Goal: Information Seeking & Learning: Learn about a topic

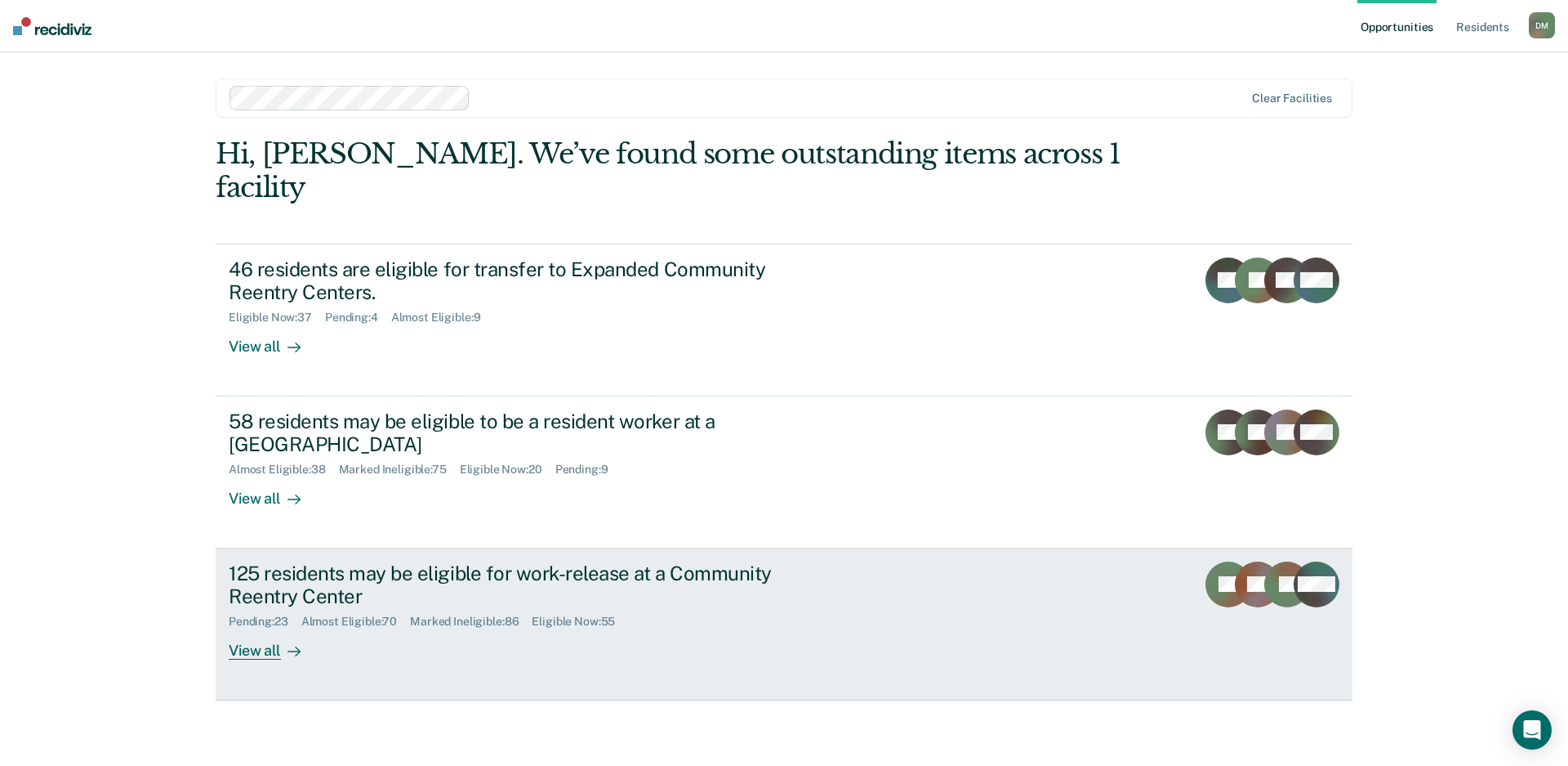
click at [1208, 563] on rect at bounding box center [1229, 584] width 46 height 46
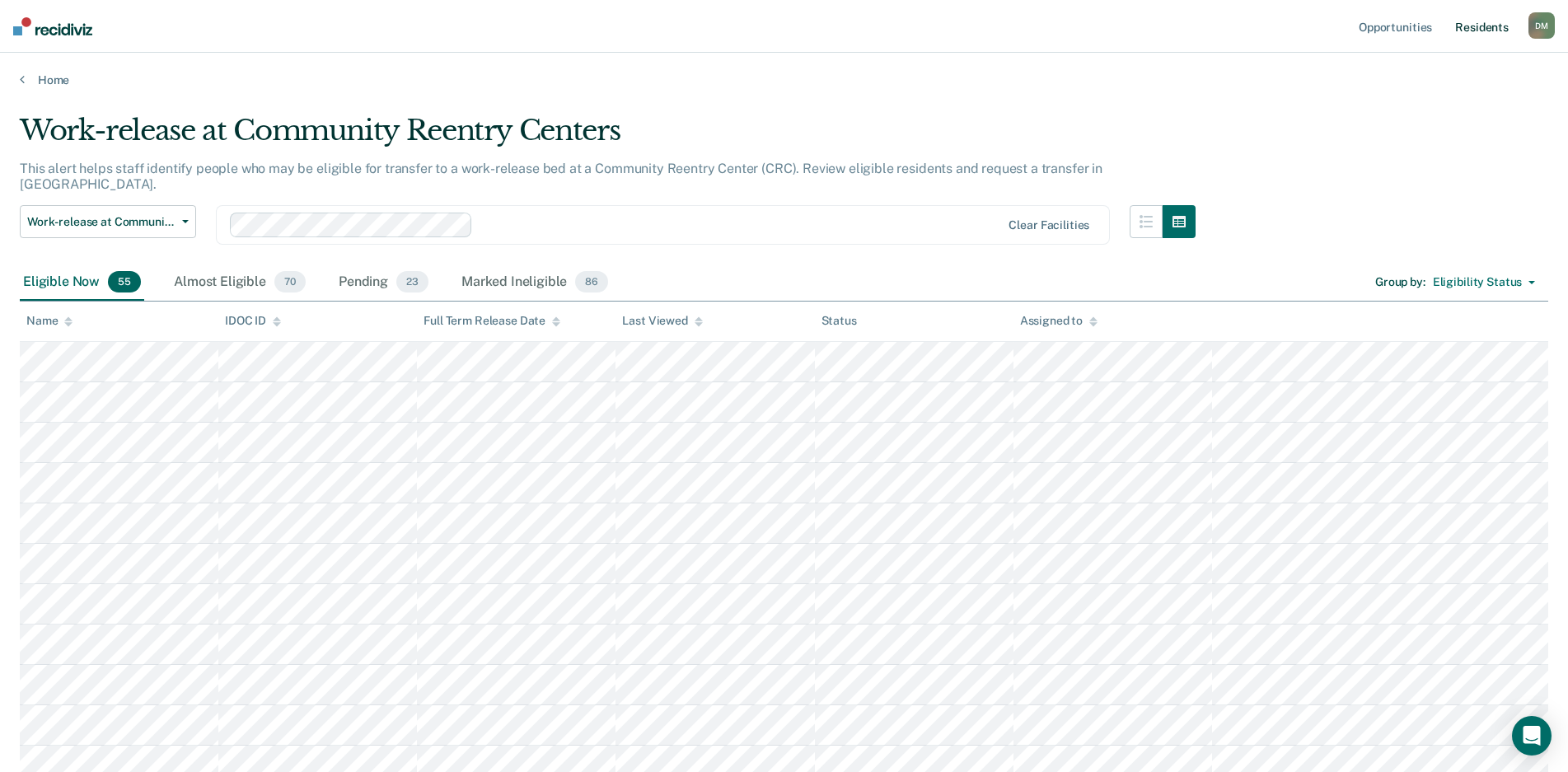
click at [1247, 24] on link "Resident s" at bounding box center [1482, 27] width 60 height 53
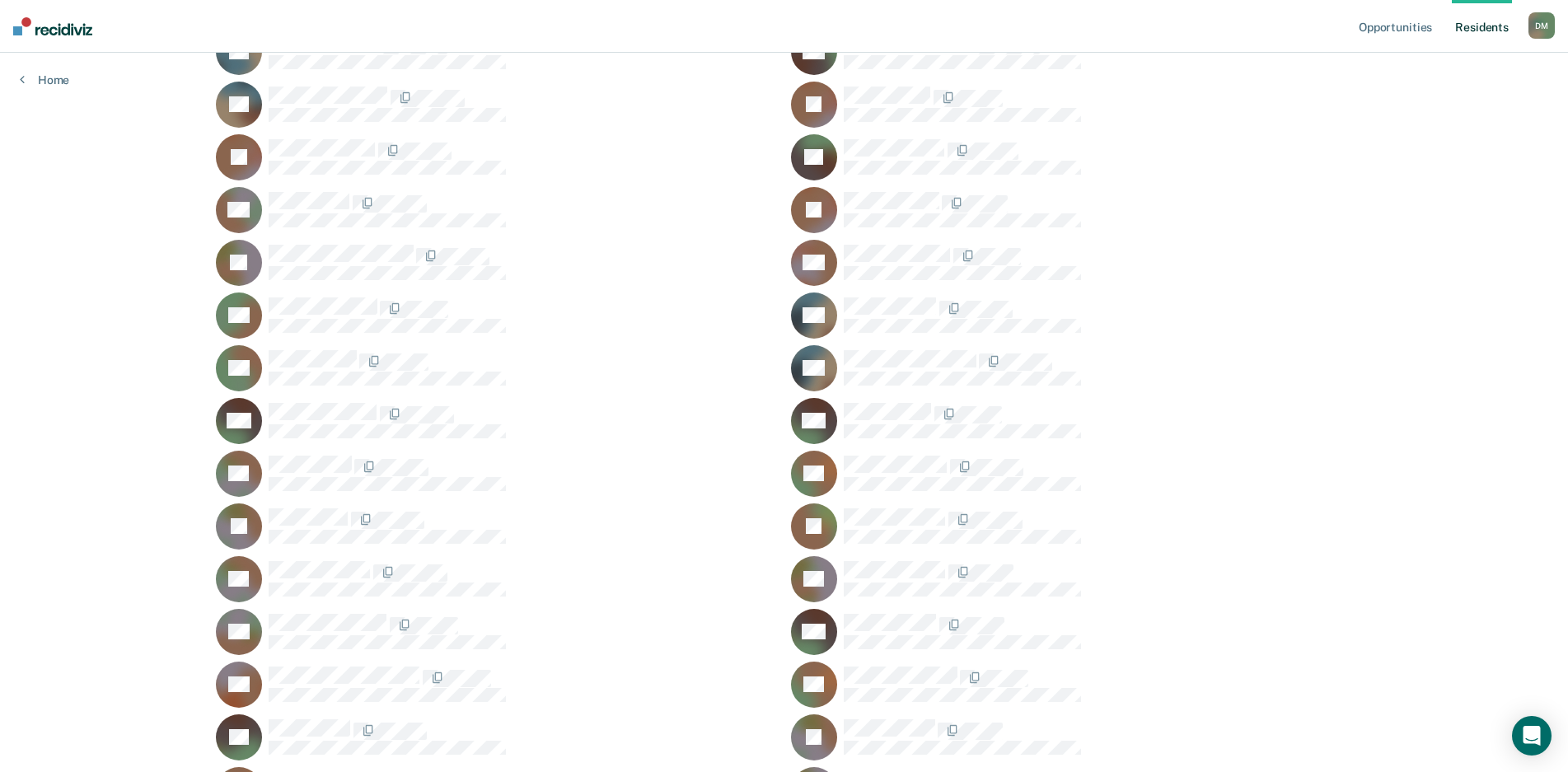
scroll to position [330, 0]
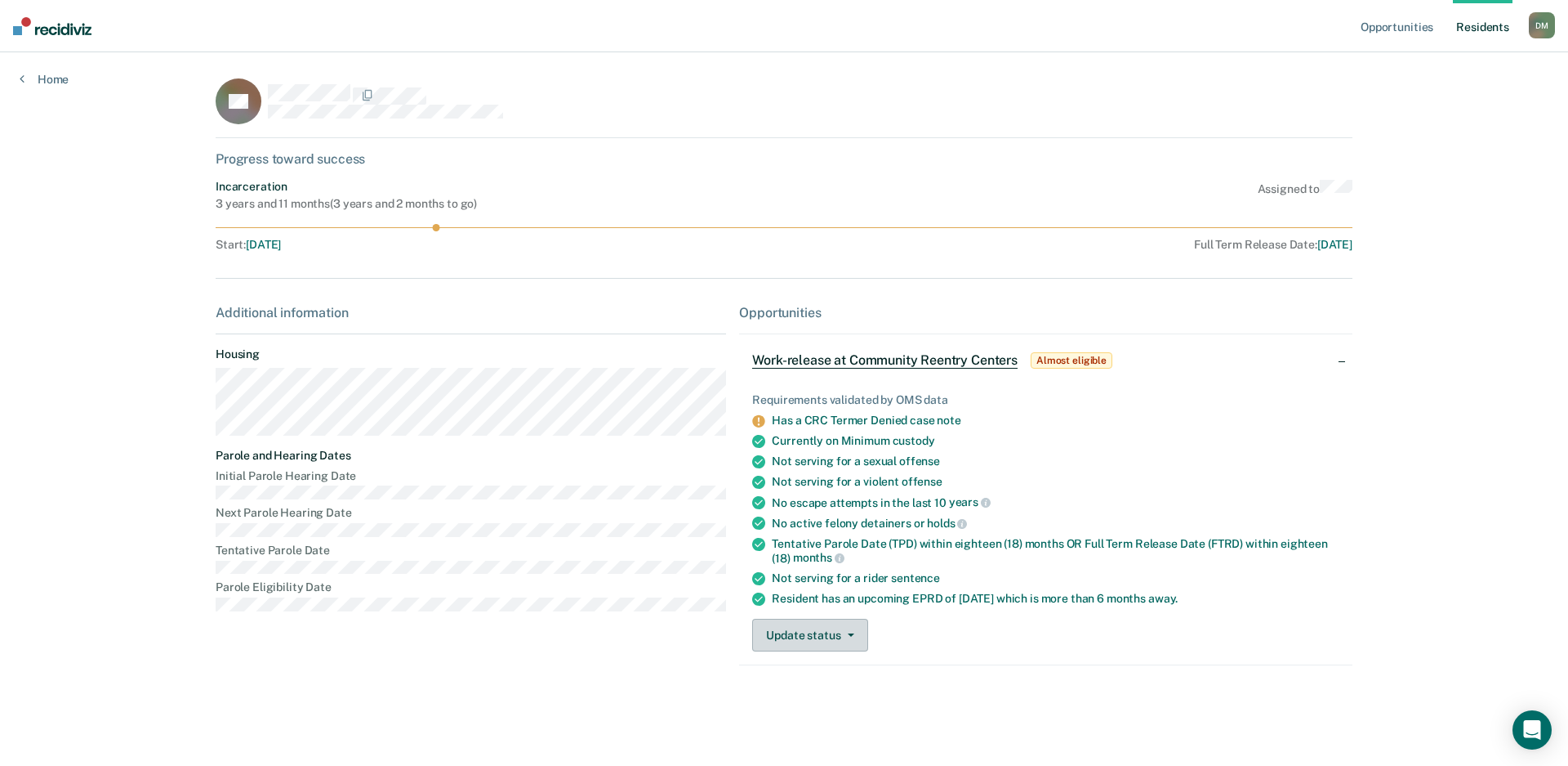
click at [837, 648] on button "Update status" at bounding box center [809, 634] width 115 height 32
click at [1236, 616] on div "Requirements validated by OMS data Has a CRC Termer Denied case note Currently …" at bounding box center [1045, 515] width 613 height 297
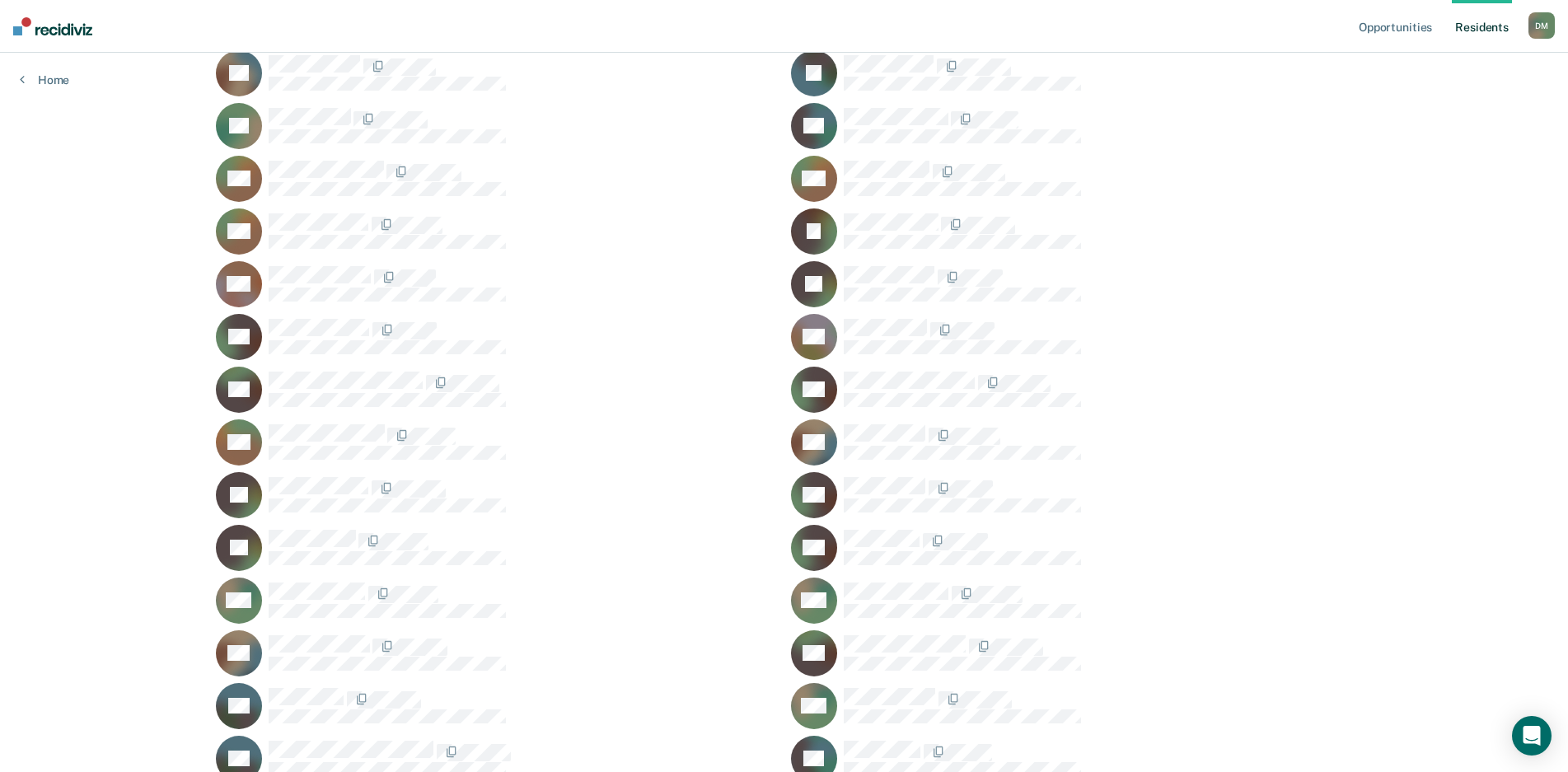
scroll to position [2965, 0]
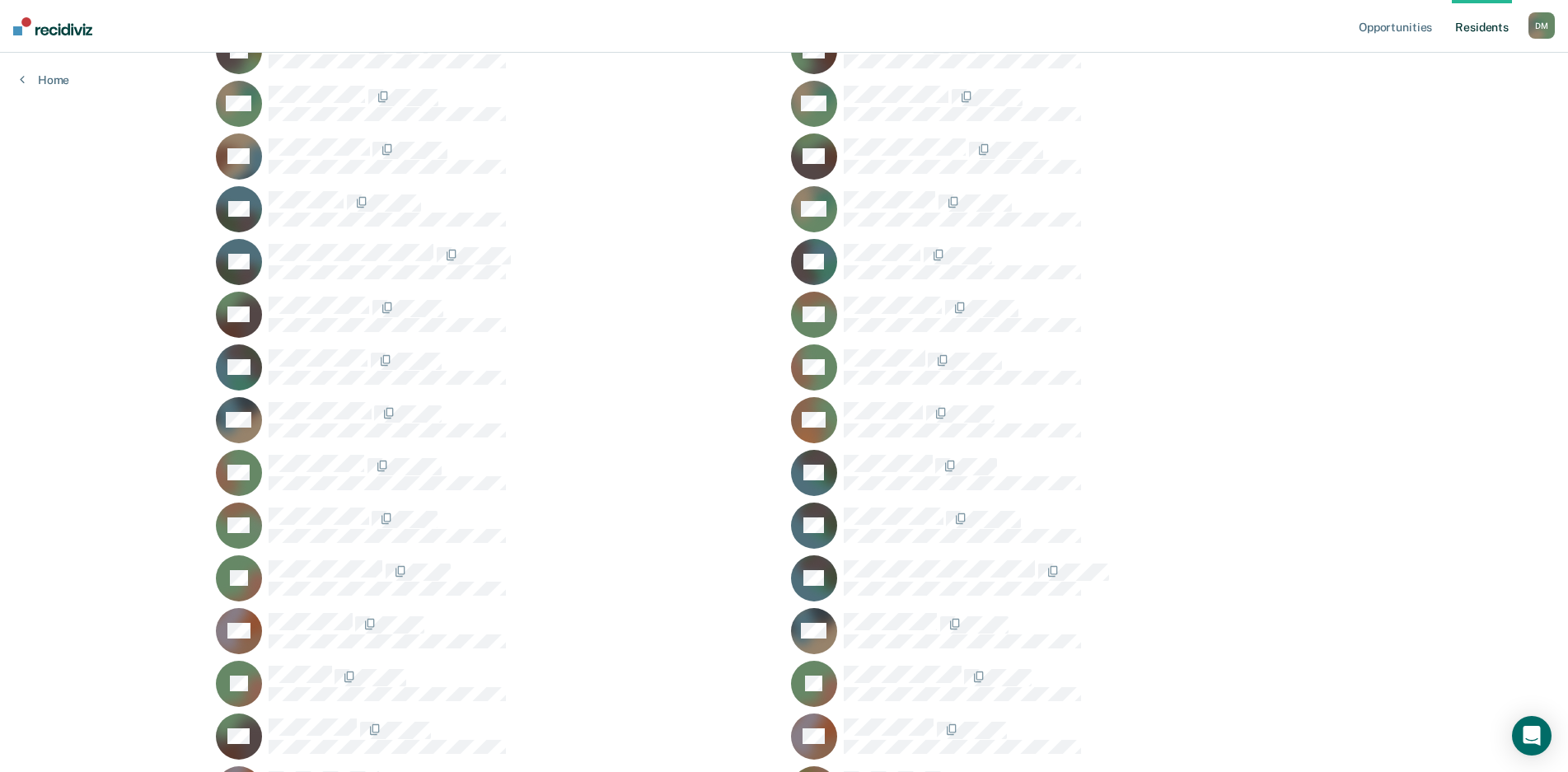
scroll to position [3459, 0]
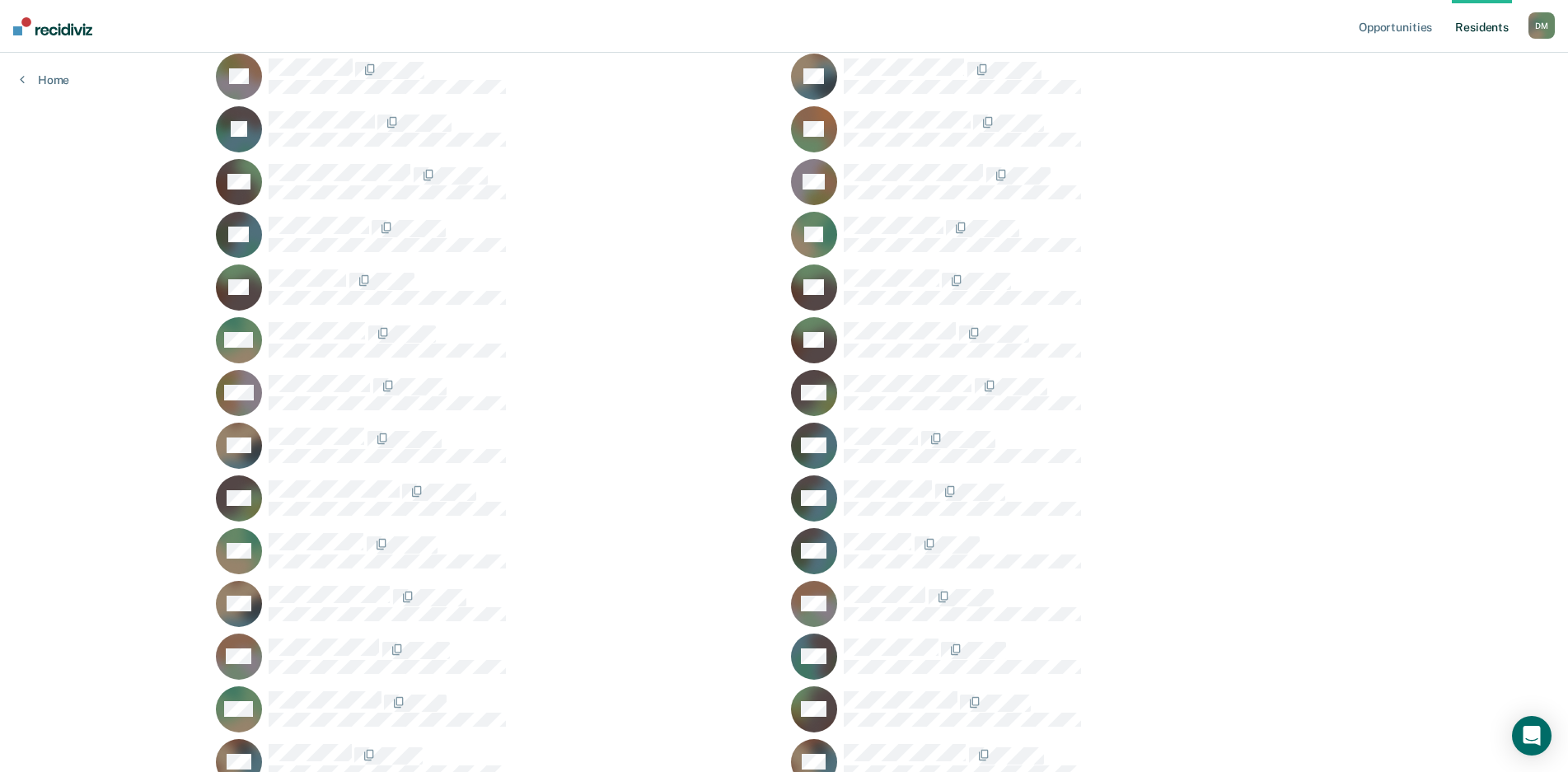
scroll to position [9390, 0]
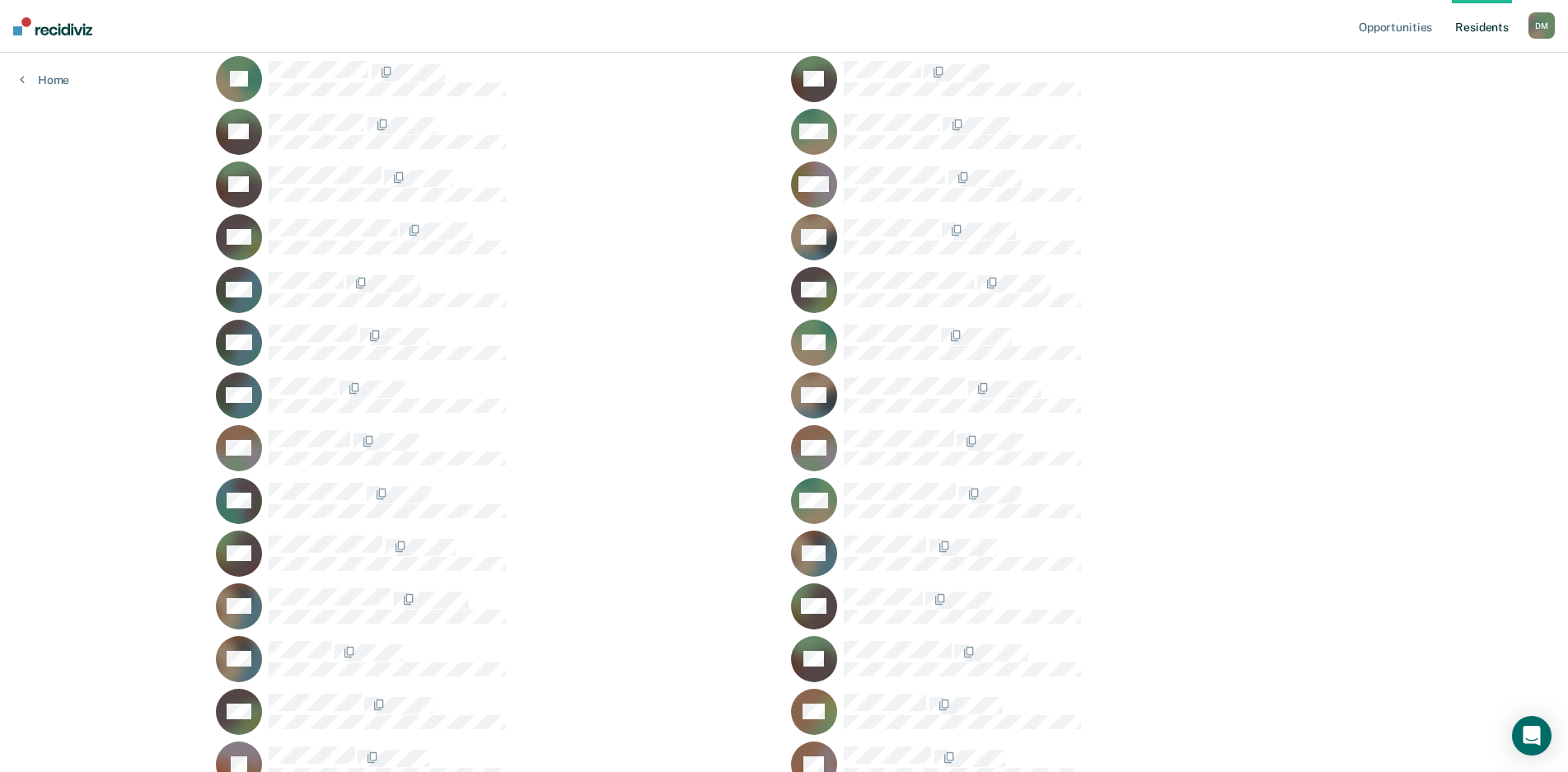
scroll to position [9225, 0]
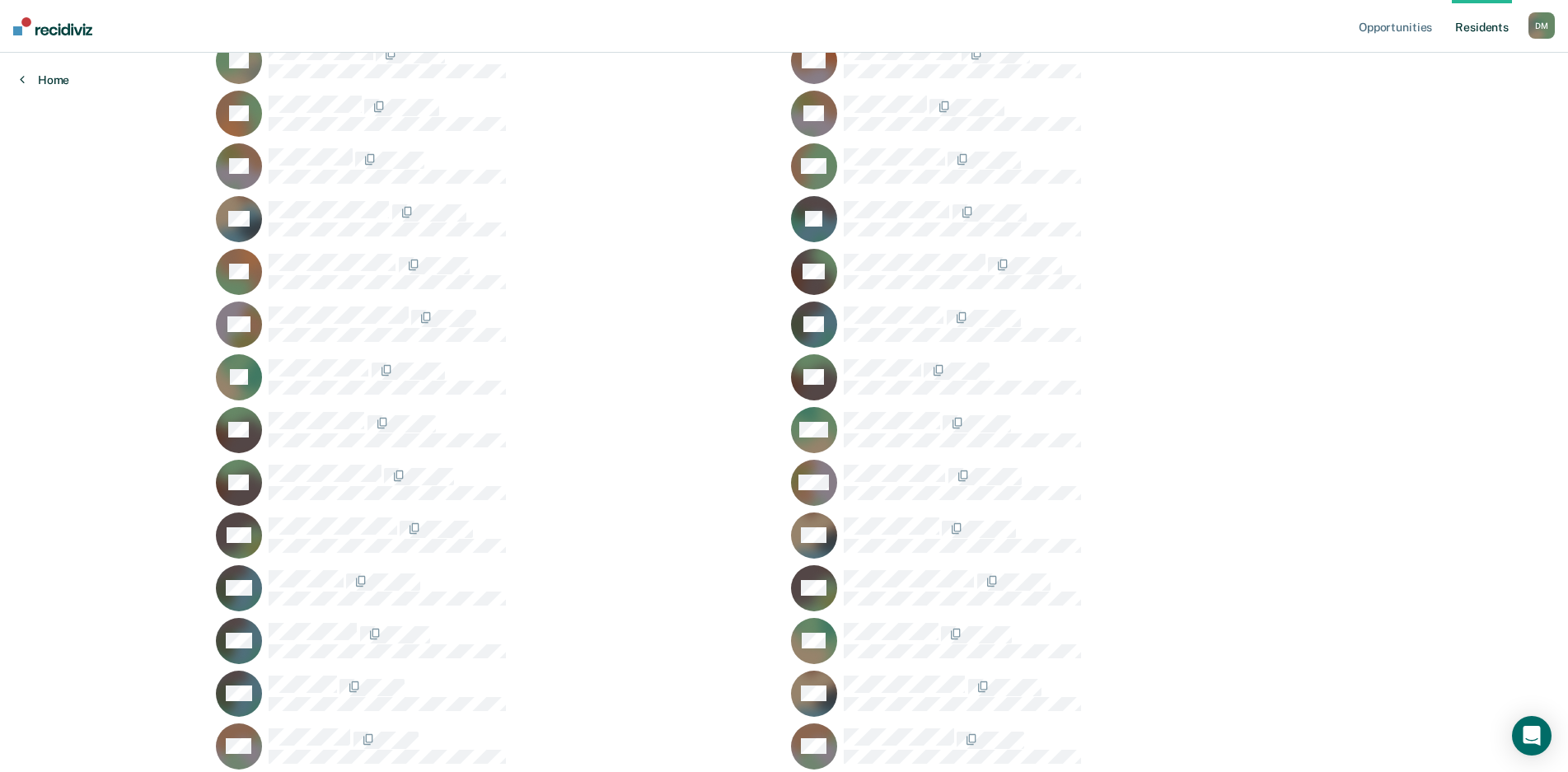
click at [50, 79] on link "Home" at bounding box center [44, 80] width 50 height 15
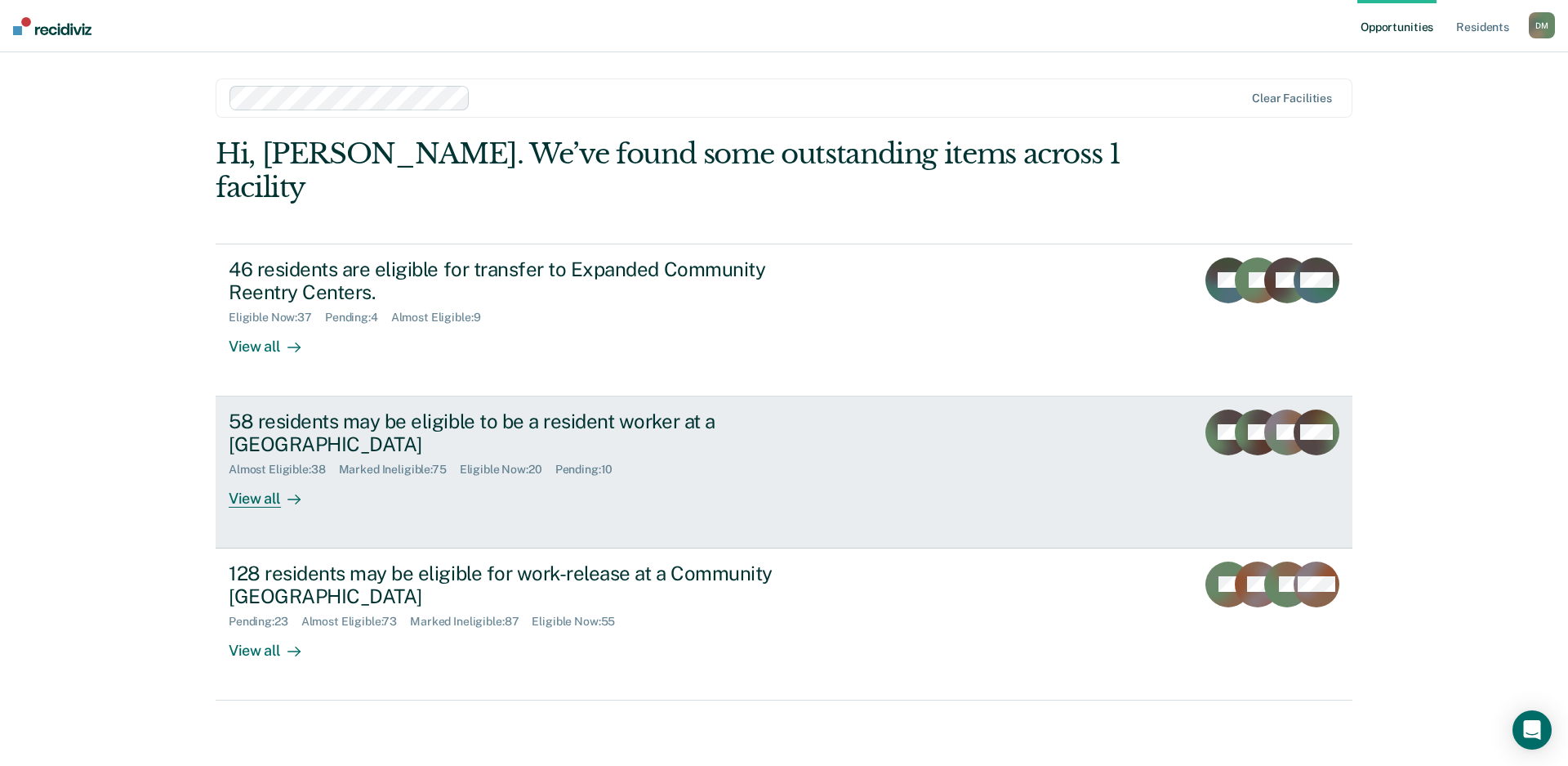
click at [759, 457] on div "58 residents may be eligible to be a resident worker at a Community Reentry Cen…" at bounding box center [535, 459] width 613 height 99
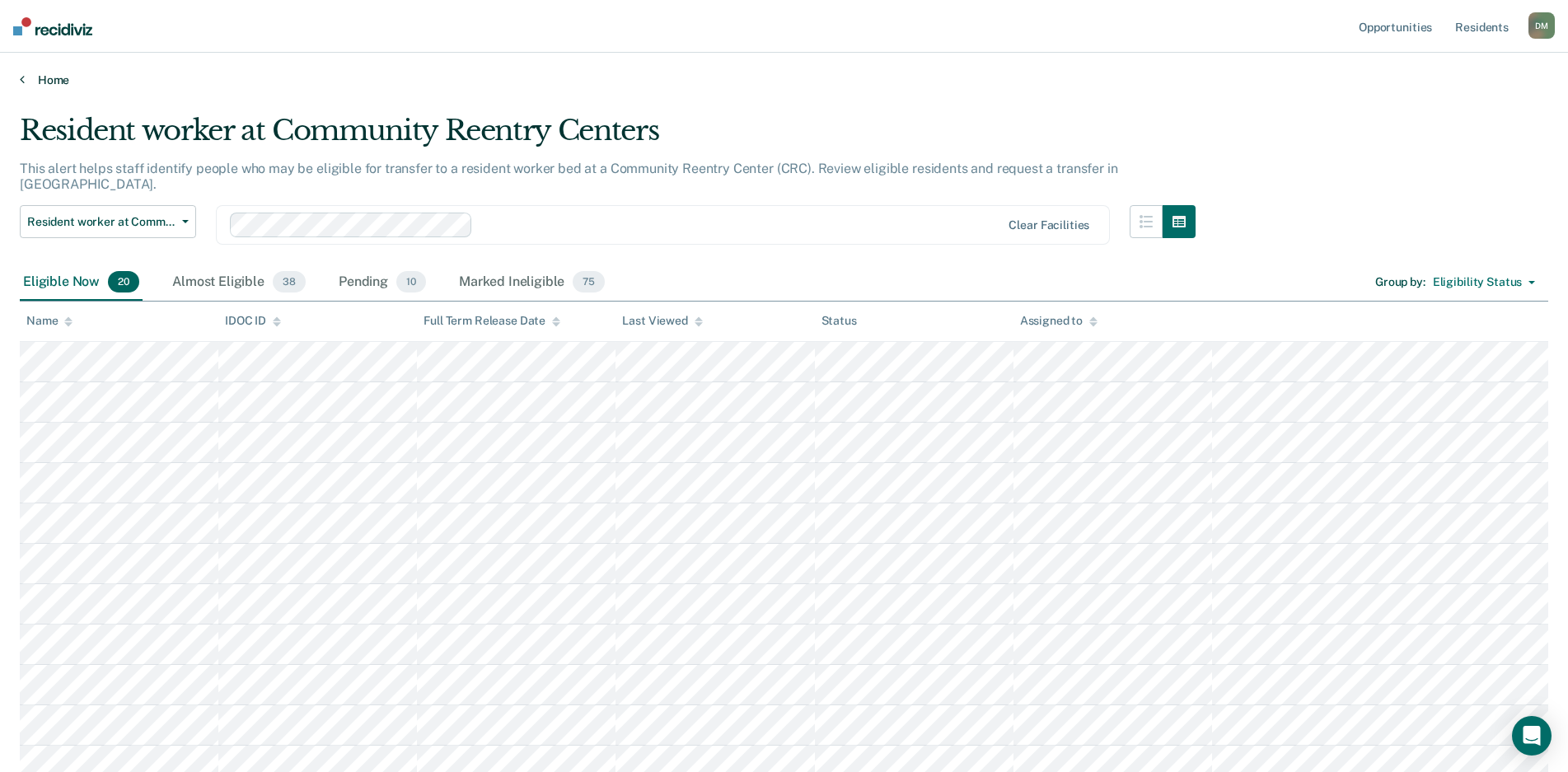
click at [1247, 81] on link "Home" at bounding box center [784, 80] width 1529 height 15
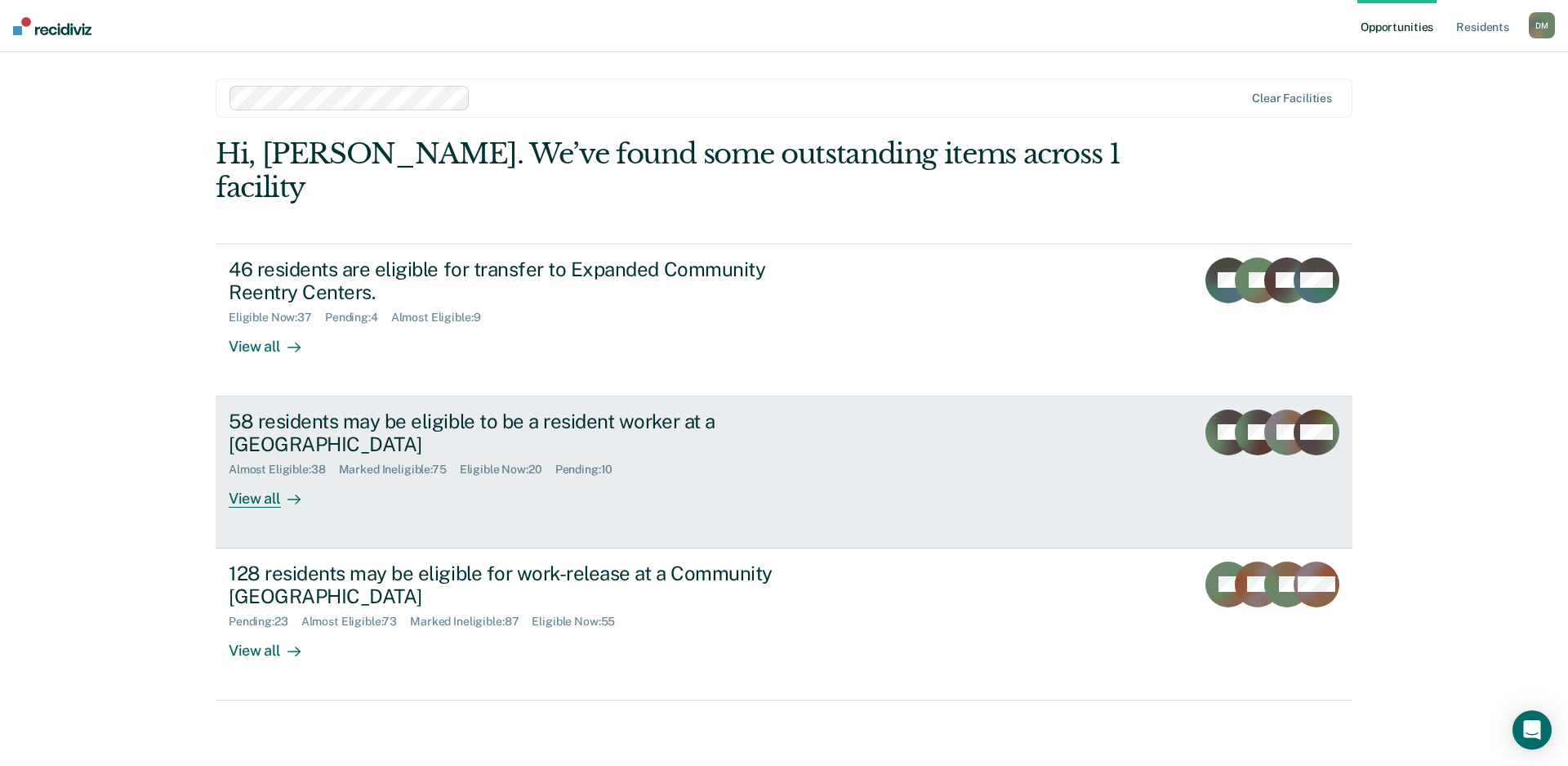
click at [844, 397] on link "58 residents may be eligible to be a resident worker at a Community Reentry Cen…" at bounding box center [784, 472] width 1137 height 152
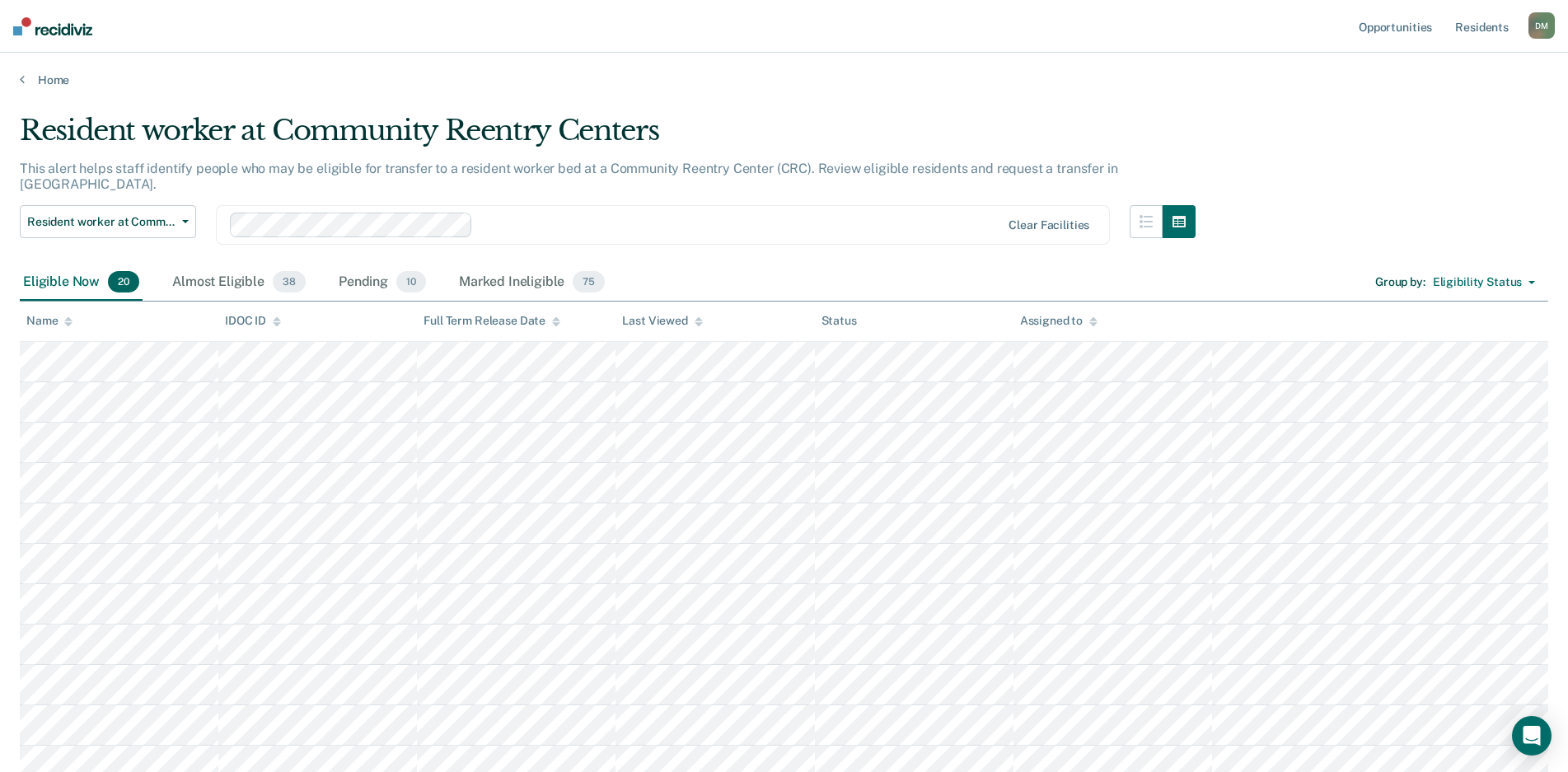
click at [67, 323] on icon at bounding box center [68, 324] width 8 height 4
click at [181, 264] on div "Almost Eligible 38" at bounding box center [239, 282] width 140 height 36
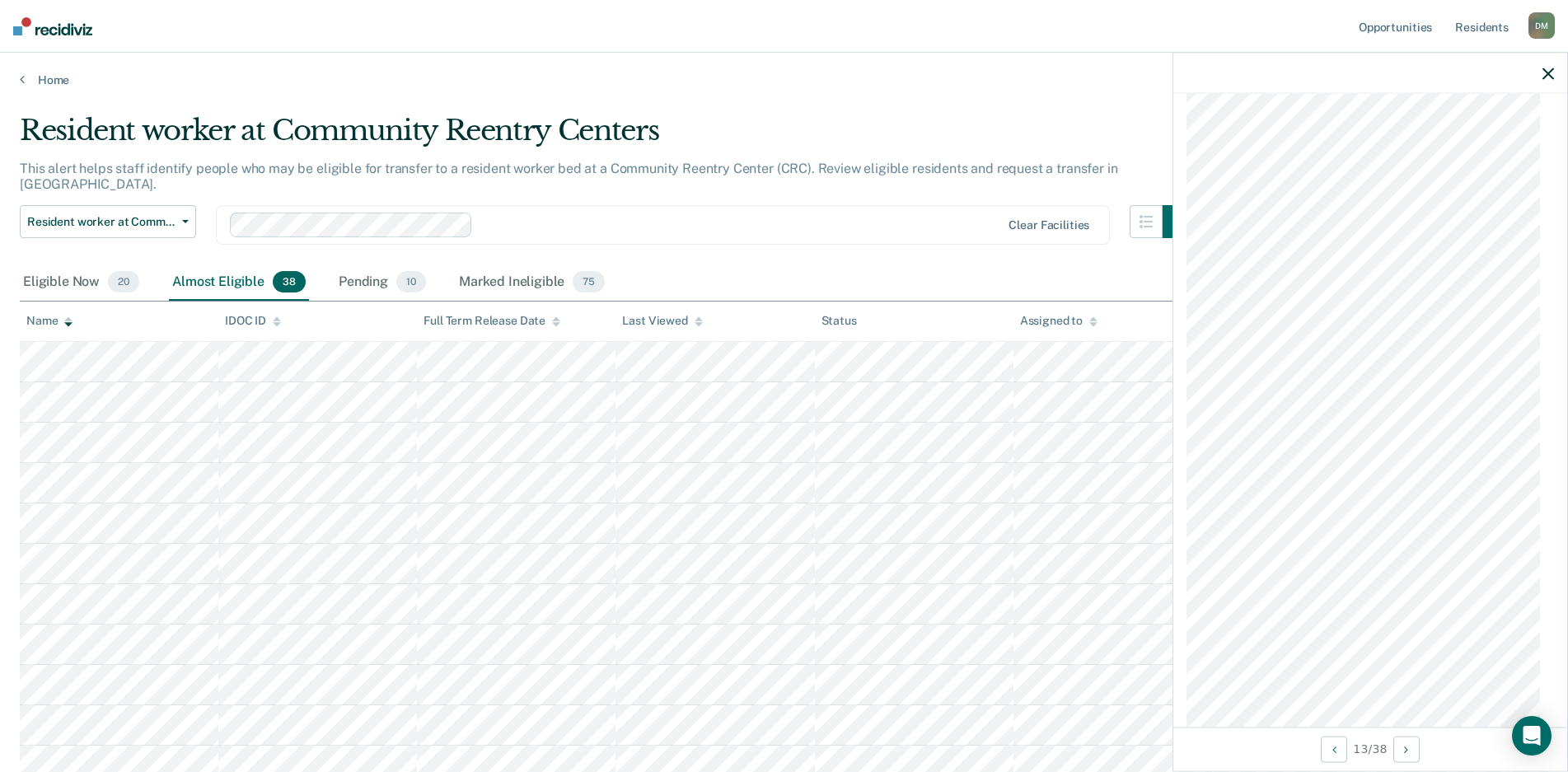
scroll to position [577, 0]
click at [1247, 80] on div at bounding box center [1370, 73] width 394 height 42
click at [1247, 72] on icon "button" at bounding box center [1549, 73] width 12 height 11
